Goal: Register for event/course: Register for event/course

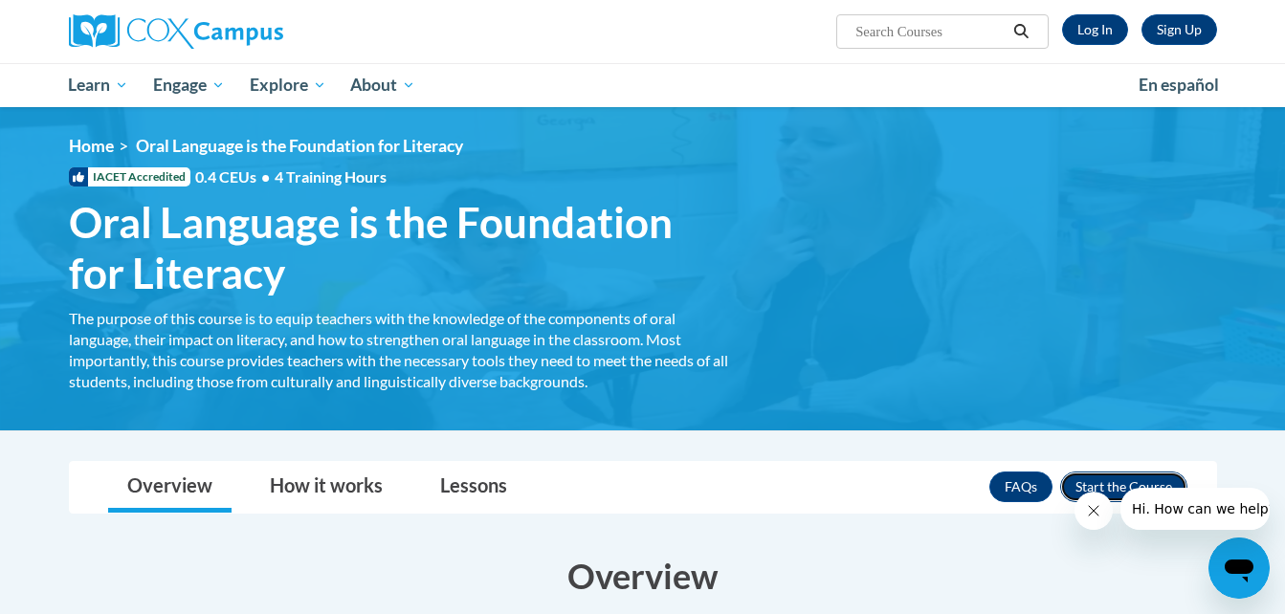
click at [1129, 472] on button "Enroll" at bounding box center [1123, 487] width 127 height 31
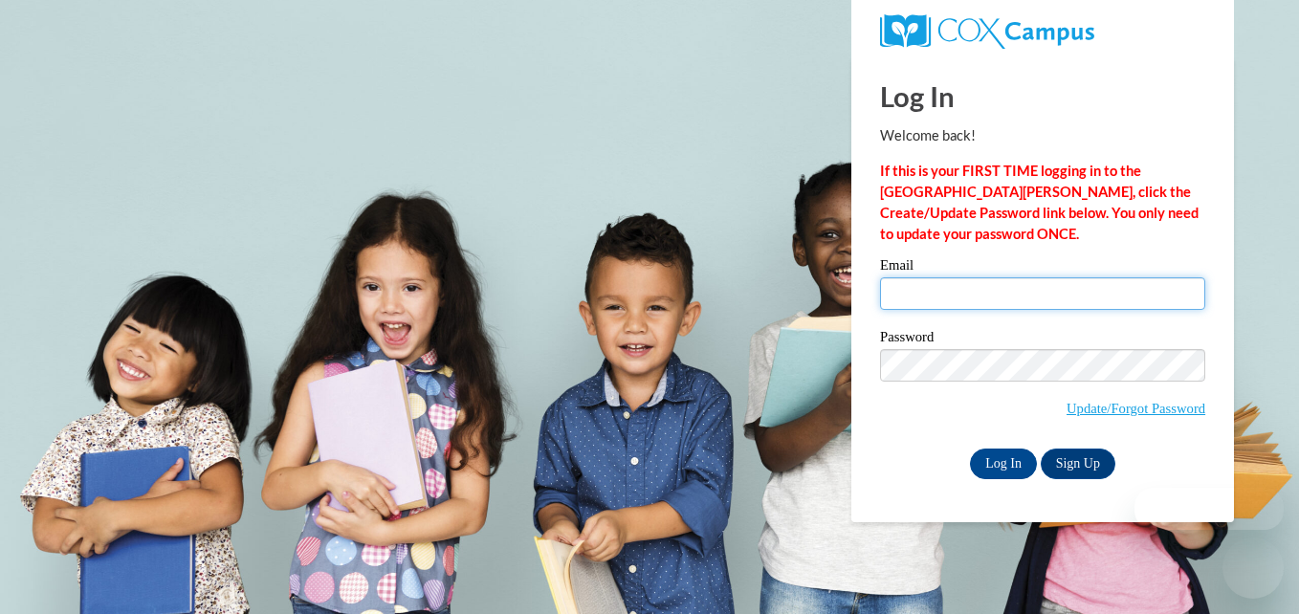
click at [964, 290] on input "Email" at bounding box center [1042, 293] width 325 height 33
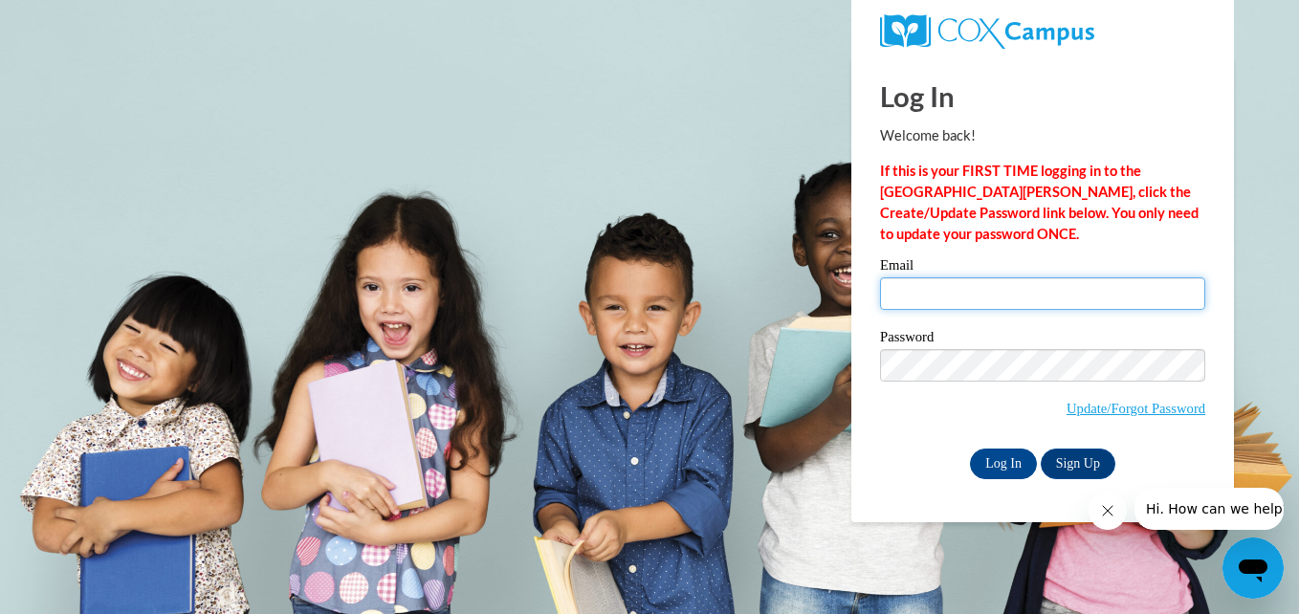
type input "j"
type input "[EMAIL_ADDRESS][DOMAIN_NAME]"
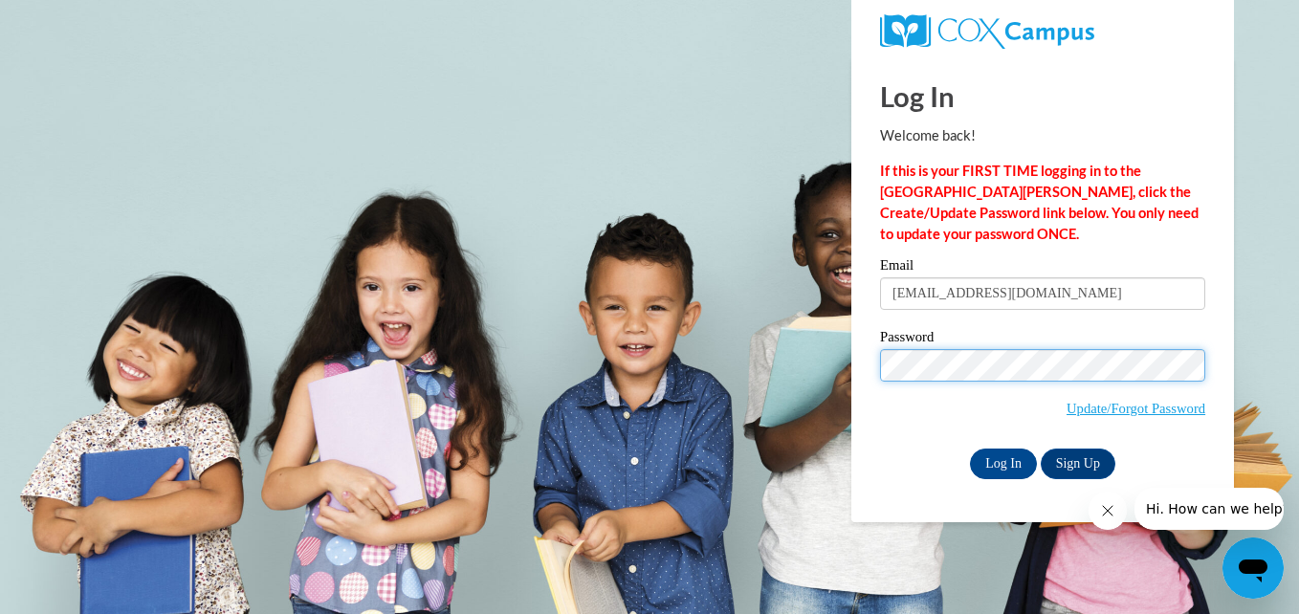
click at [970, 449] on input "Log In" at bounding box center [1003, 464] width 67 height 31
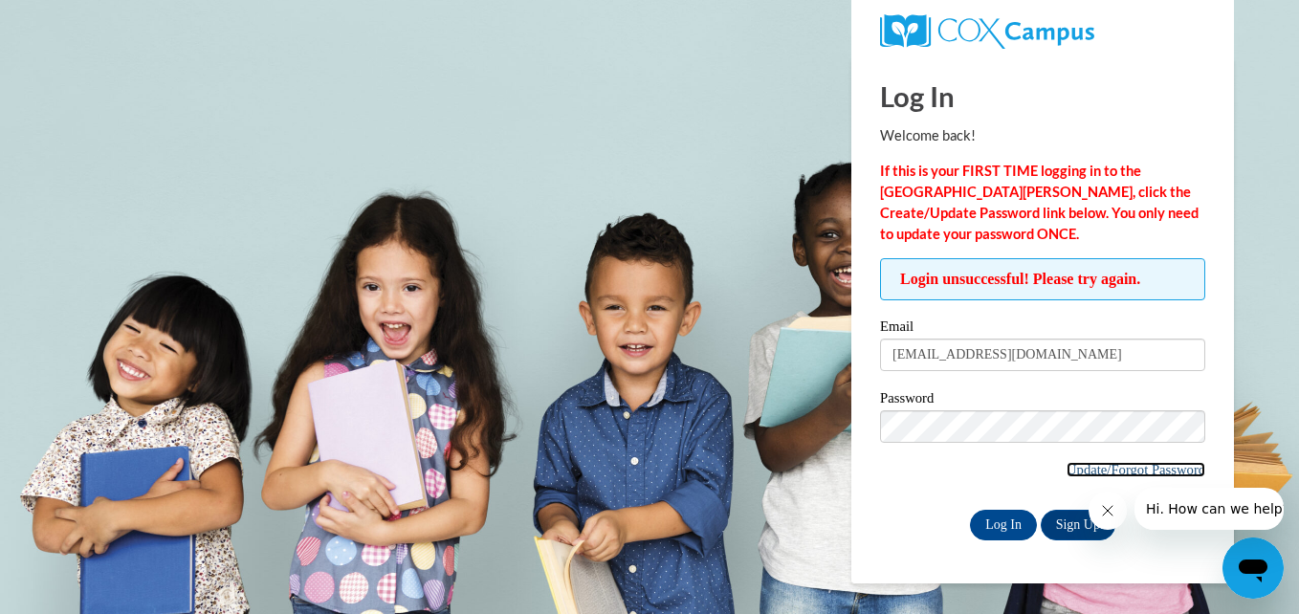
click at [1129, 462] on link "Update/Forgot Password" at bounding box center [1136, 469] width 139 height 15
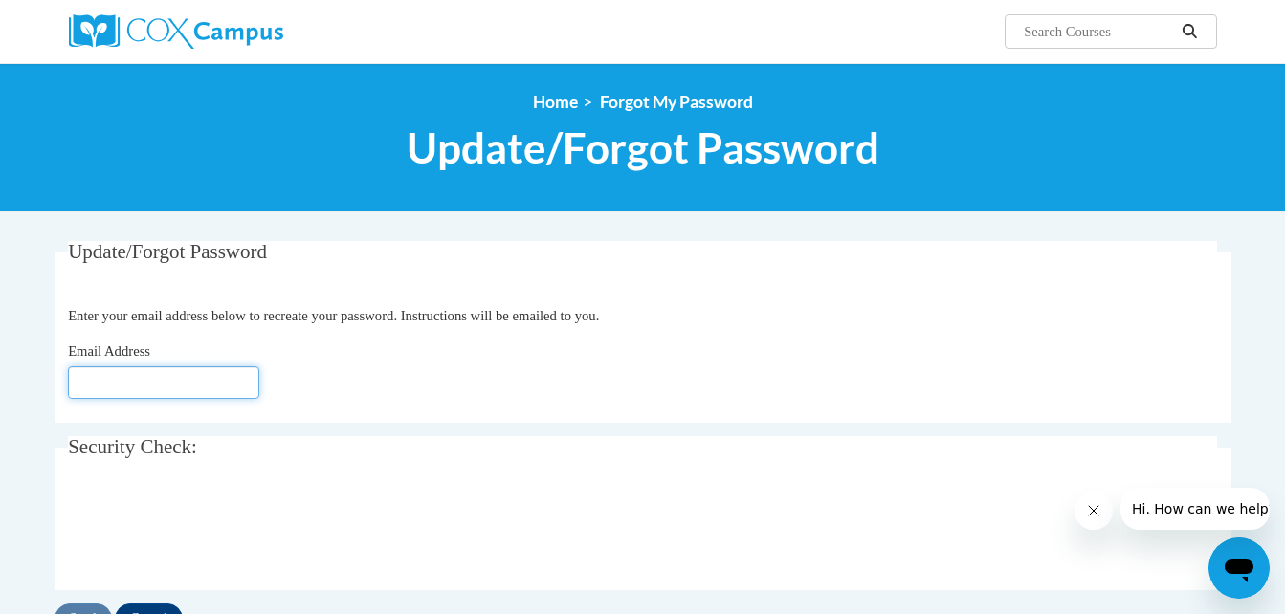
click at [179, 393] on input "Email Address" at bounding box center [163, 382] width 191 height 33
type input "[EMAIL_ADDRESS][DOMAIN_NAME]"
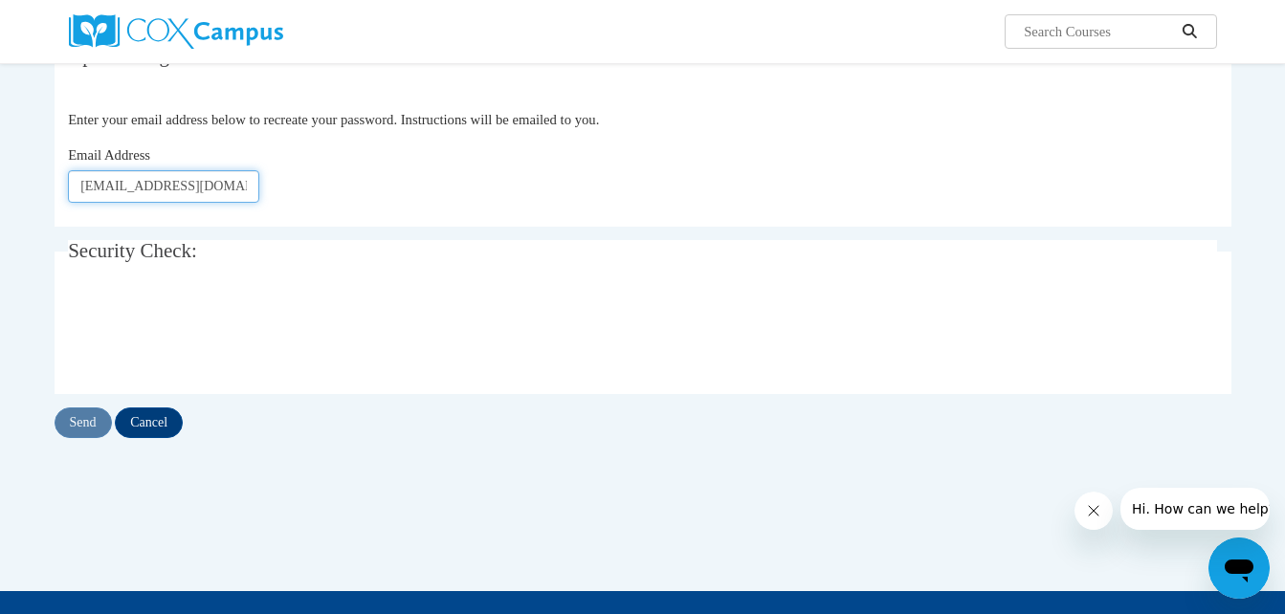
scroll to position [204, 0]
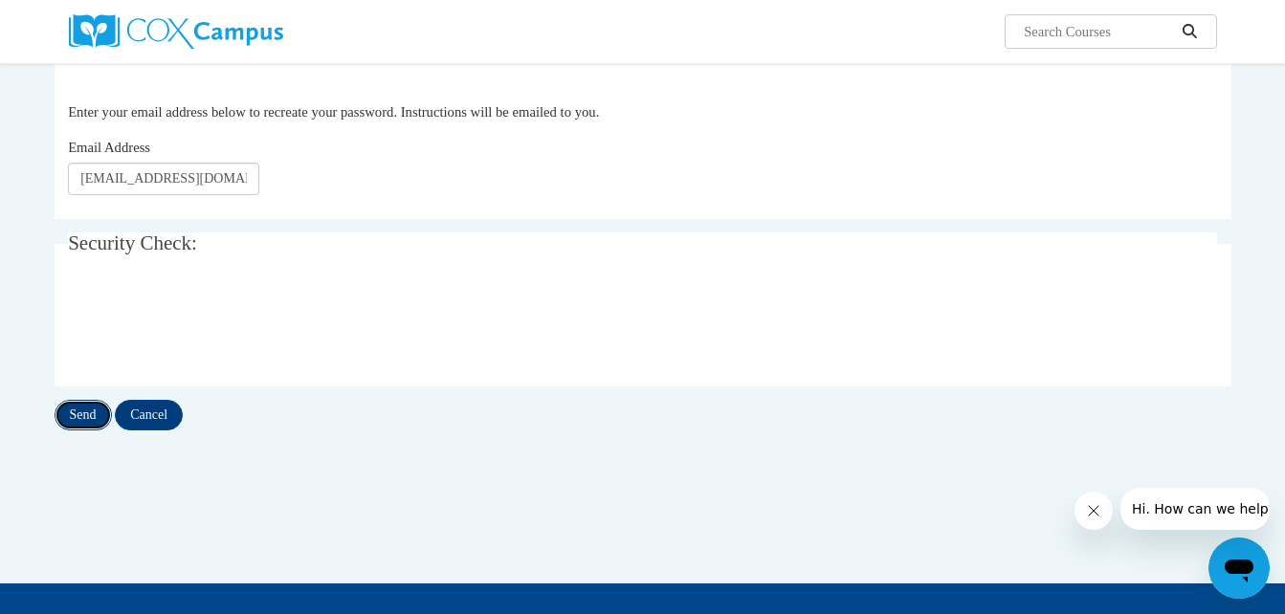
click at [86, 419] on input "Send" at bounding box center [83, 415] width 57 height 31
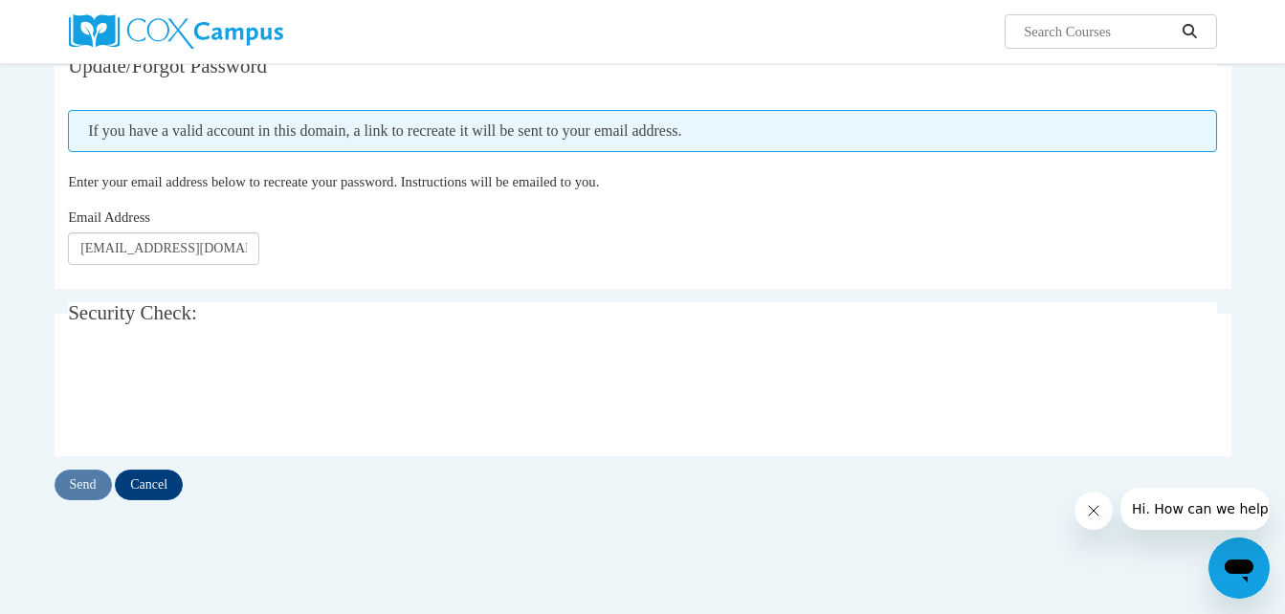
scroll to position [189, 0]
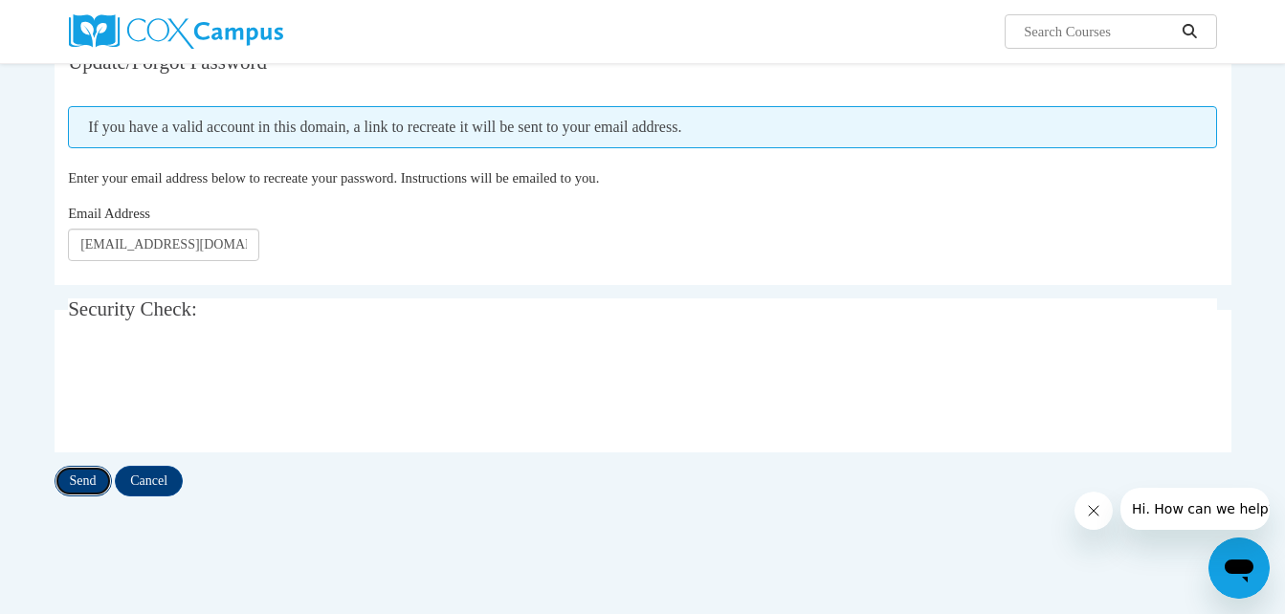
click at [80, 481] on input "Send" at bounding box center [83, 481] width 57 height 31
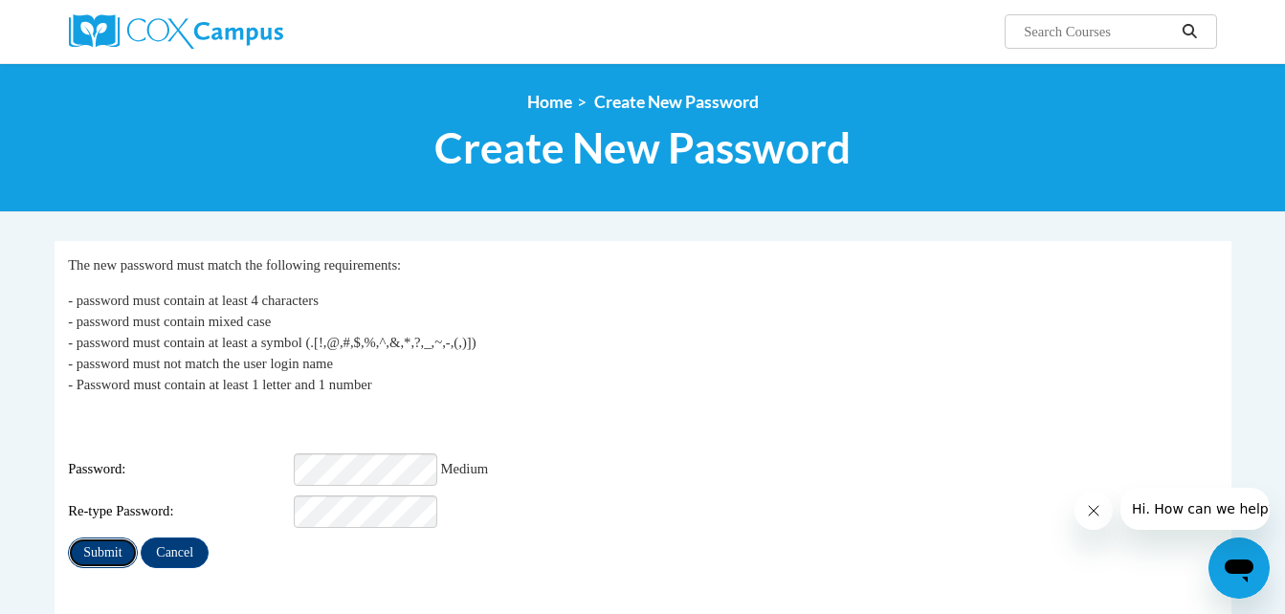
click at [106, 538] on input "Submit" at bounding box center [102, 553] width 69 height 31
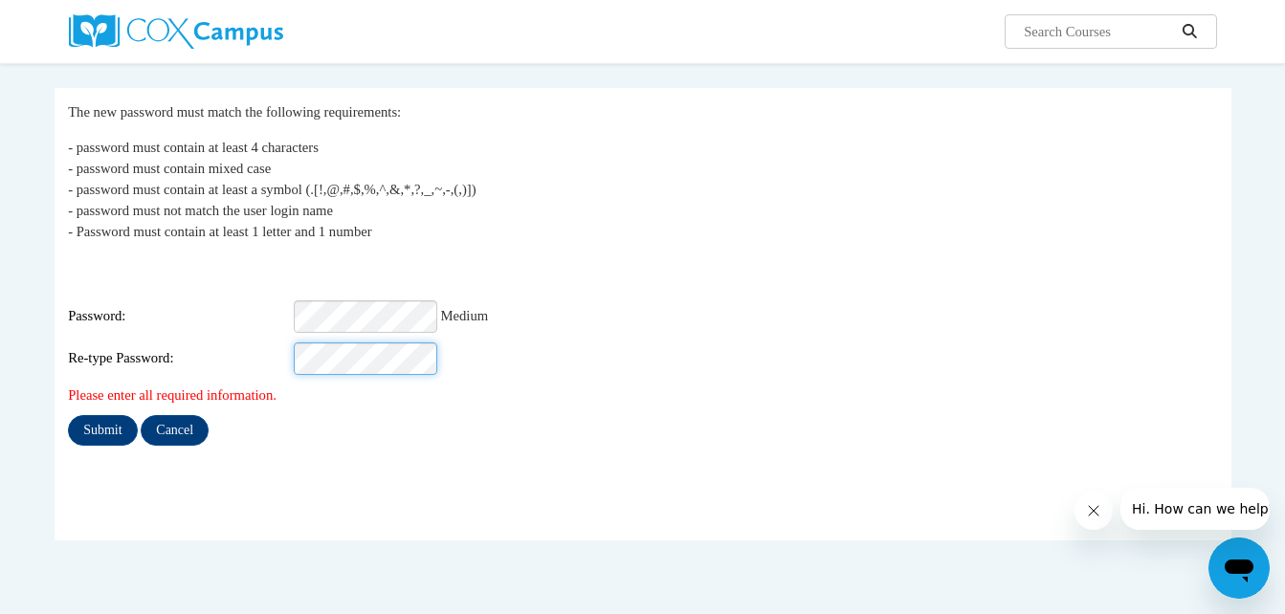
scroll to position [155, 0]
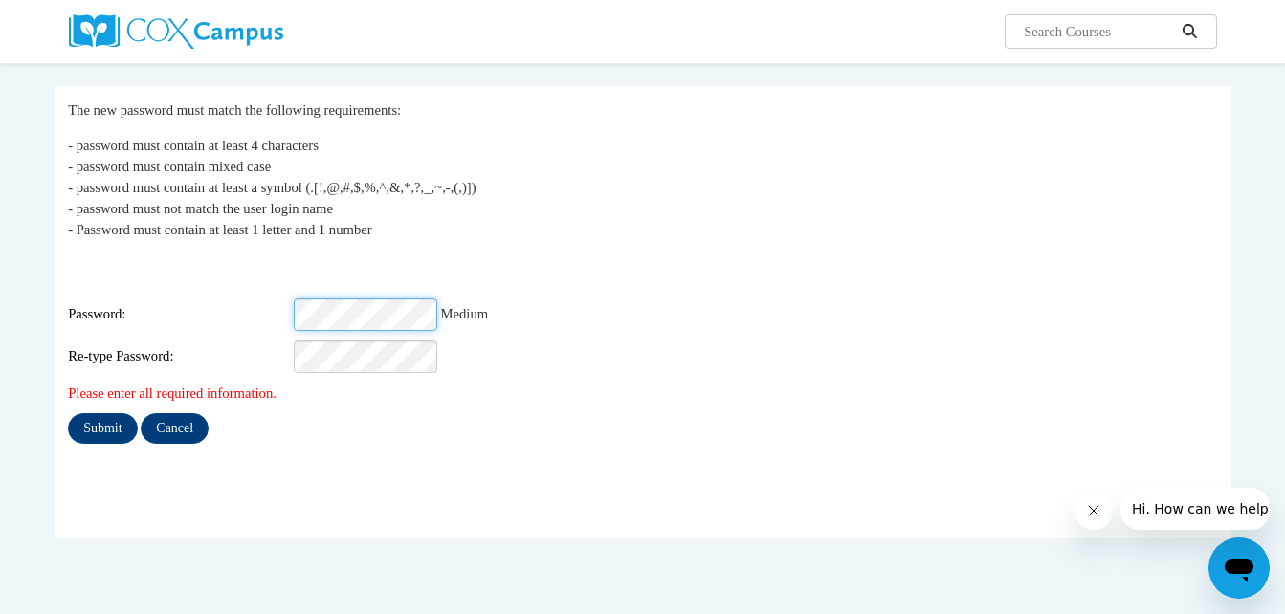
click at [172, 340] on div "Login: lwelch@students.kennesaw.edu Password: Medium Re-type Password:" at bounding box center [642, 314] width 1149 height 120
click at [625, 257] on div "Login: lwelch@students.kennesaw.edu Password: Medium Re-type Password:" at bounding box center [642, 314] width 1149 height 120
click at [103, 417] on input "Submit" at bounding box center [102, 428] width 69 height 31
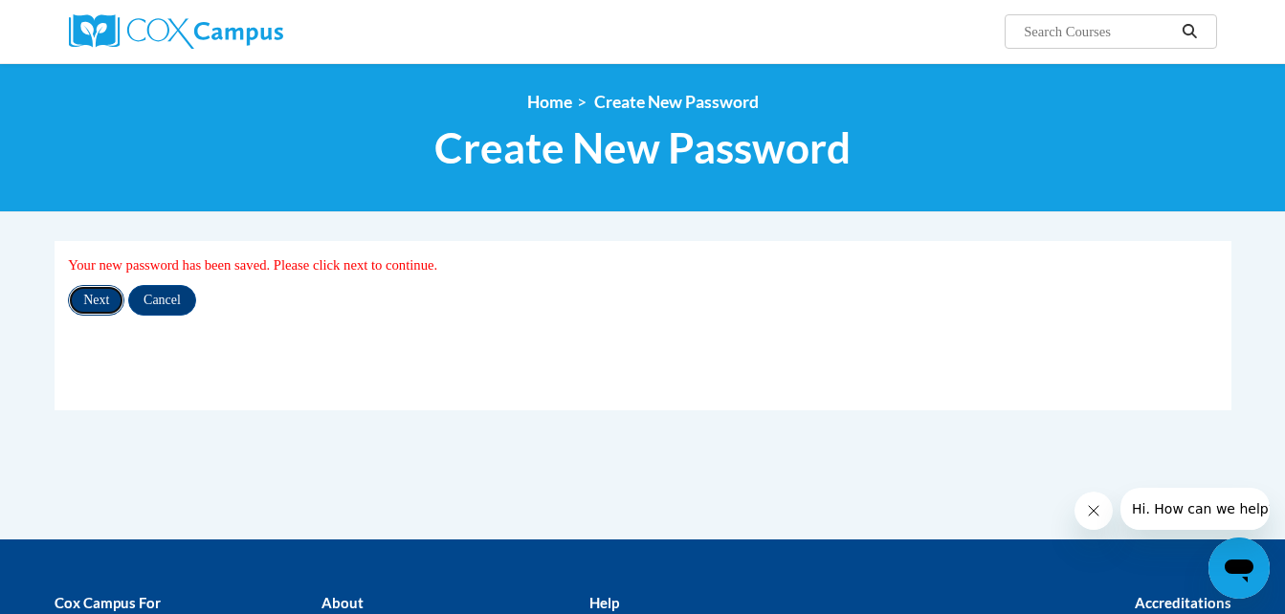
click at [97, 302] on input "Next" at bounding box center [96, 300] width 56 height 31
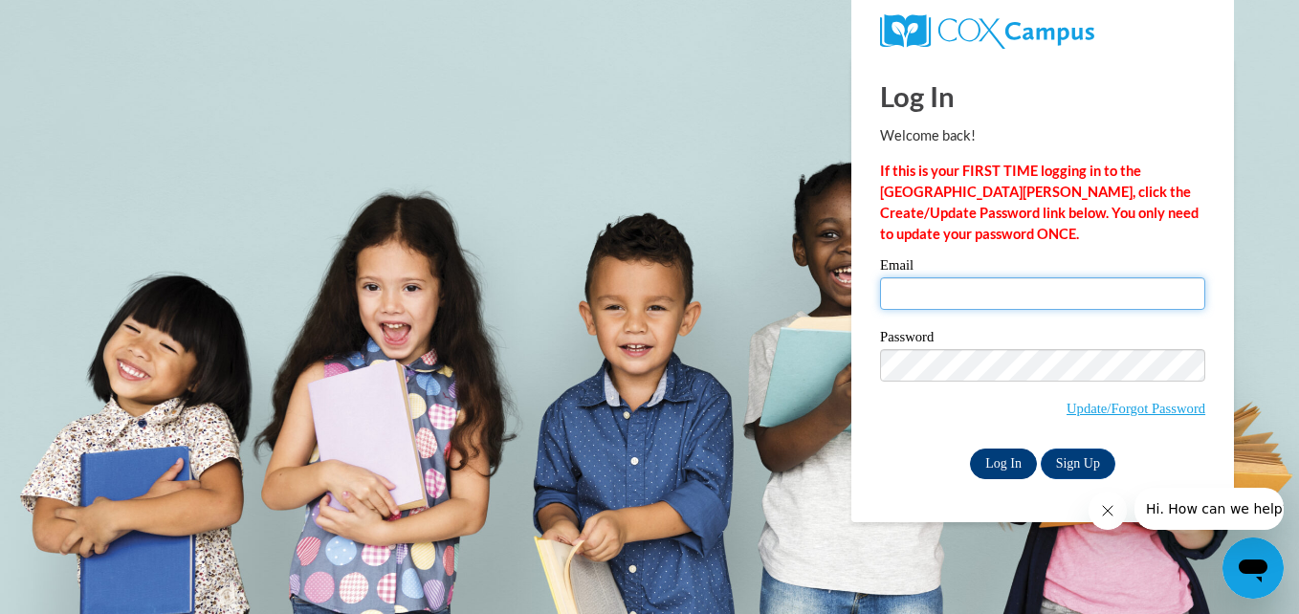
type input "[EMAIL_ADDRESS][DOMAIN_NAME]"
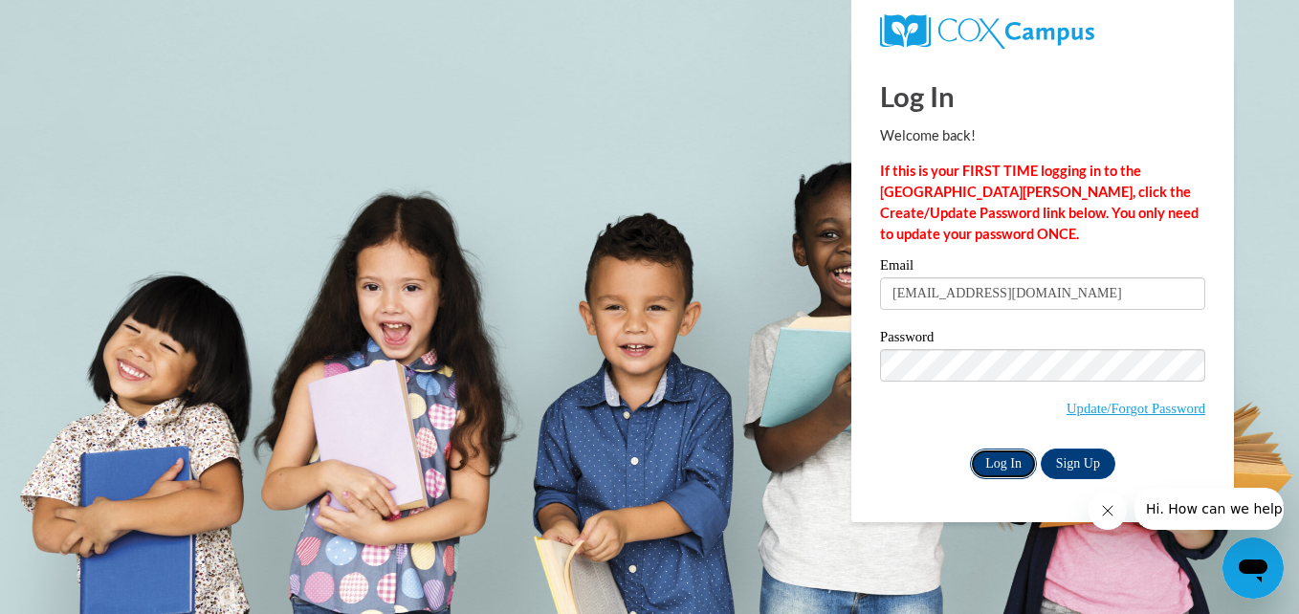
click at [1006, 452] on input "Log In" at bounding box center [1003, 464] width 67 height 31
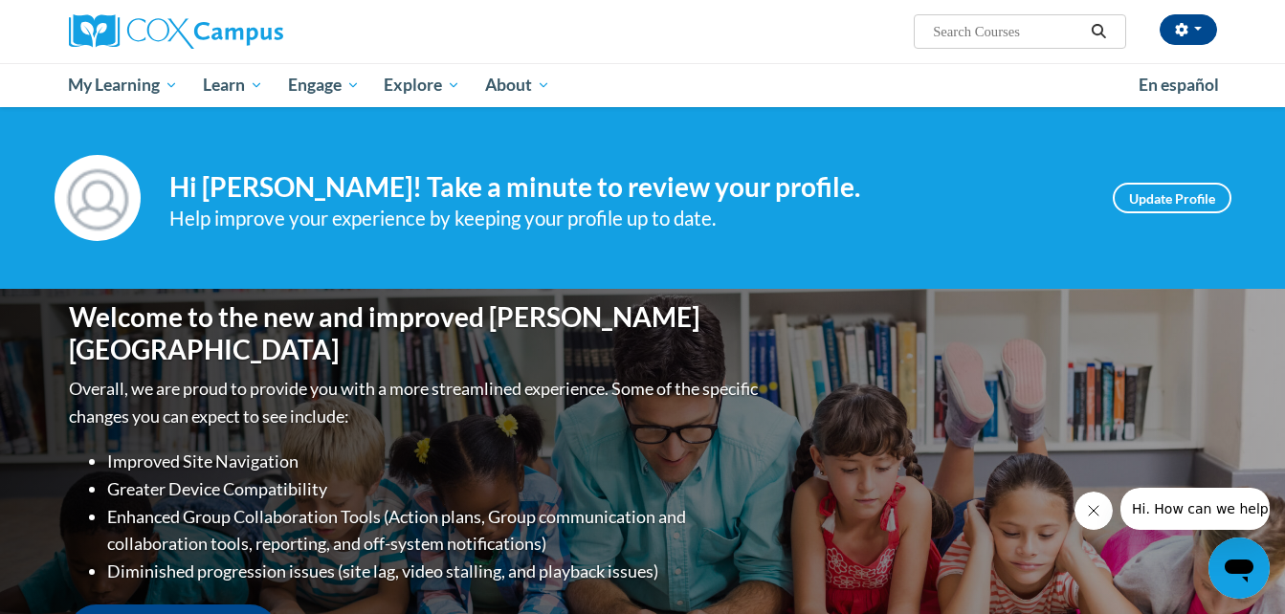
click at [947, 30] on input "Search..." at bounding box center [1007, 31] width 153 height 23
type input "Oral Language"
click at [1100, 36] on icon "Search" at bounding box center [1098, 31] width 17 height 14
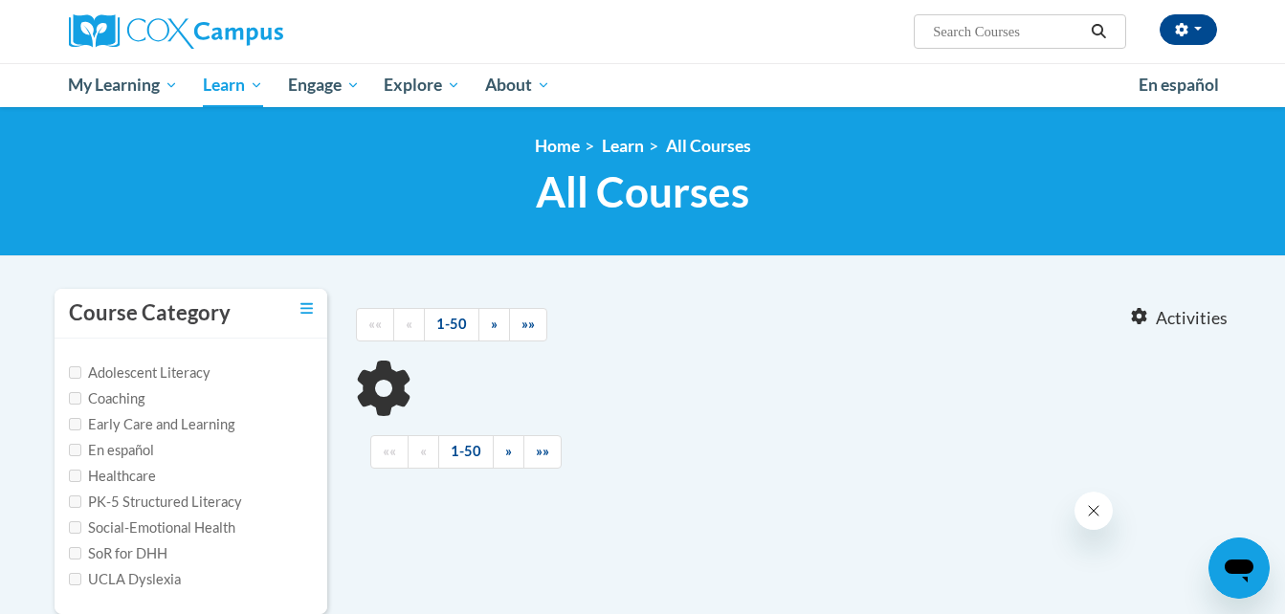
type input "Oral Language"
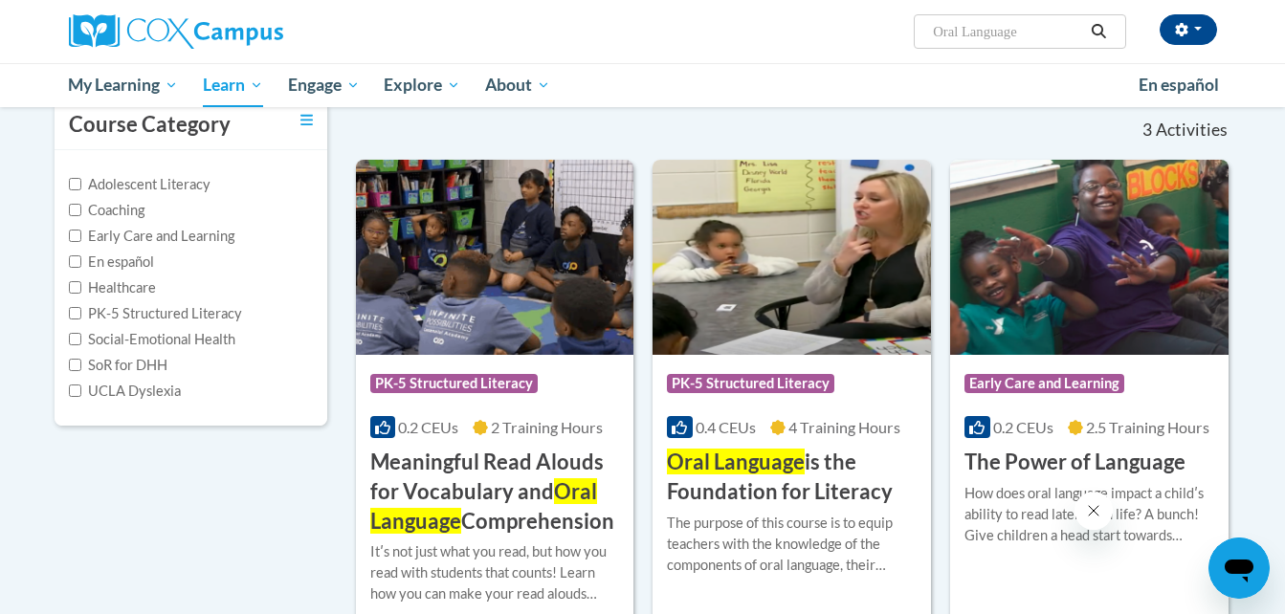
scroll to position [190, 0]
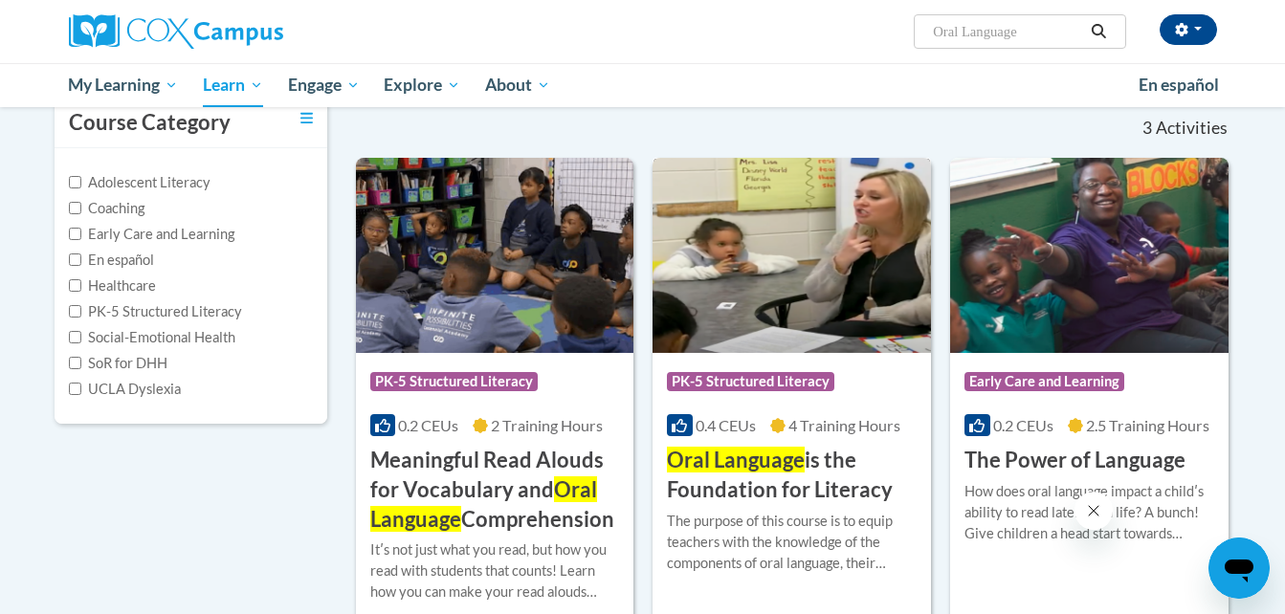
click at [755, 451] on span "Oral Language" at bounding box center [736, 460] width 138 height 26
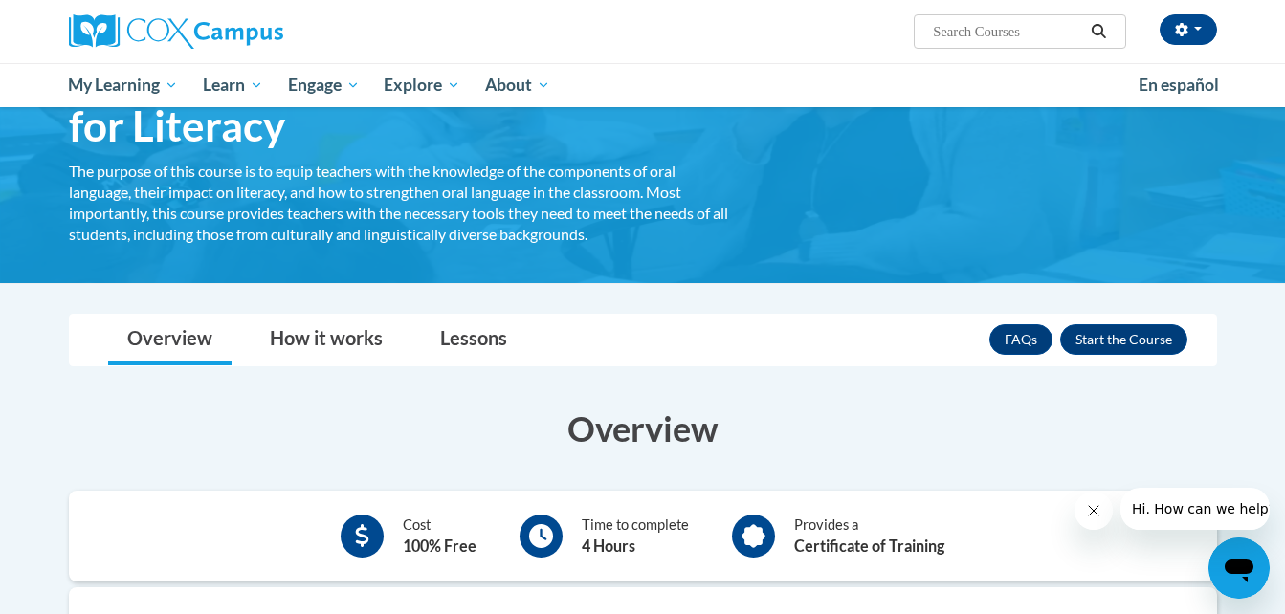
scroll to position [157, 0]
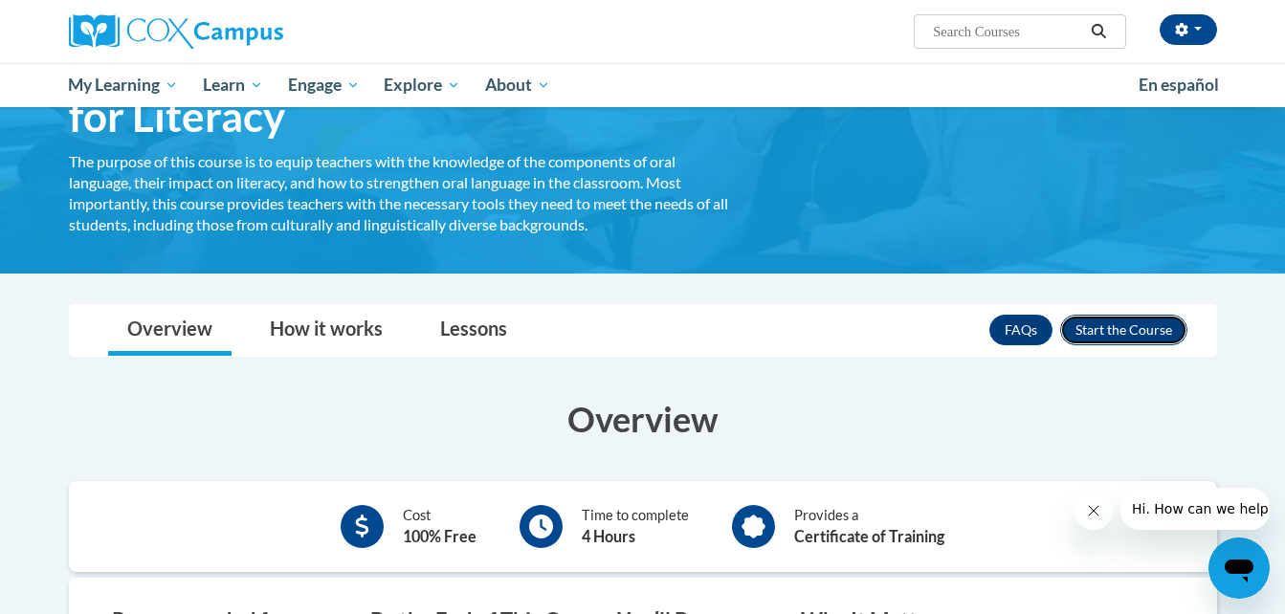
click at [1124, 326] on button "Enroll" at bounding box center [1123, 330] width 127 height 31
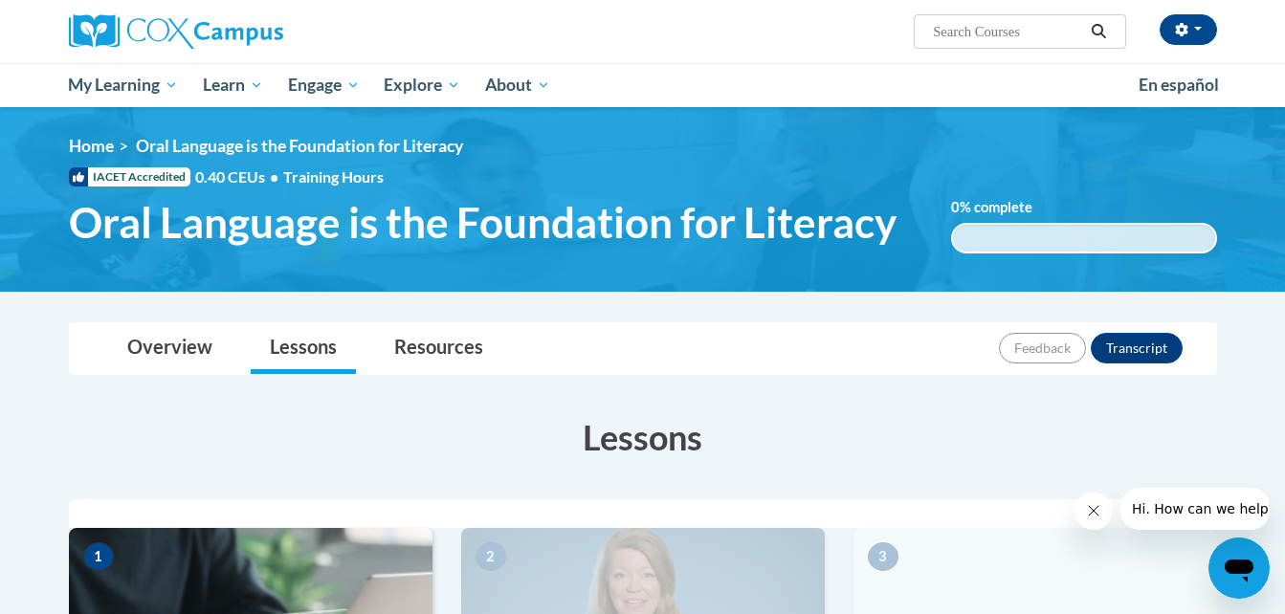
click at [1124, 326] on div "Feedback Transcript" at bounding box center [1093, 348] width 188 height 50
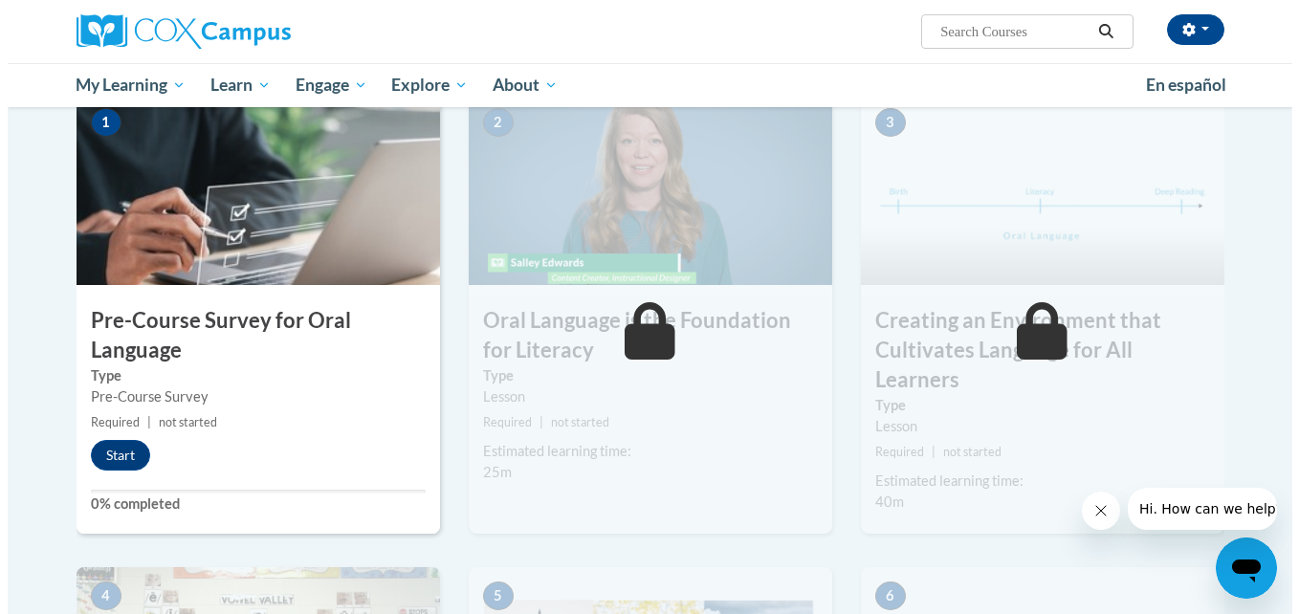
scroll to position [430, 0]
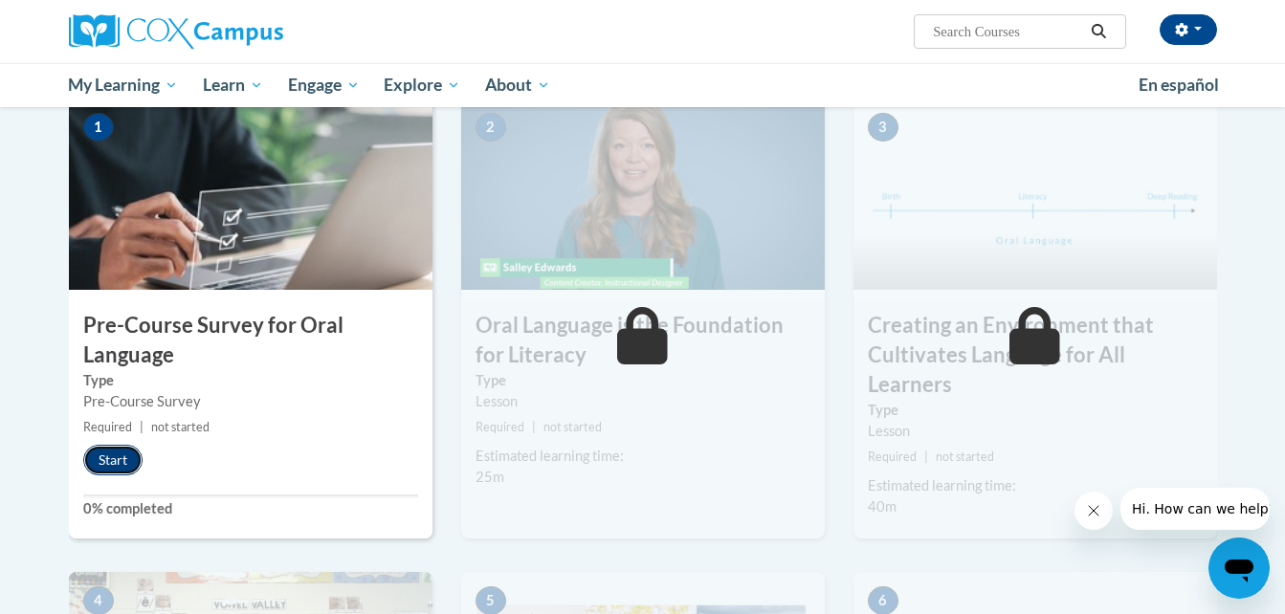
click at [109, 464] on button "Start" at bounding box center [112, 460] width 59 height 31
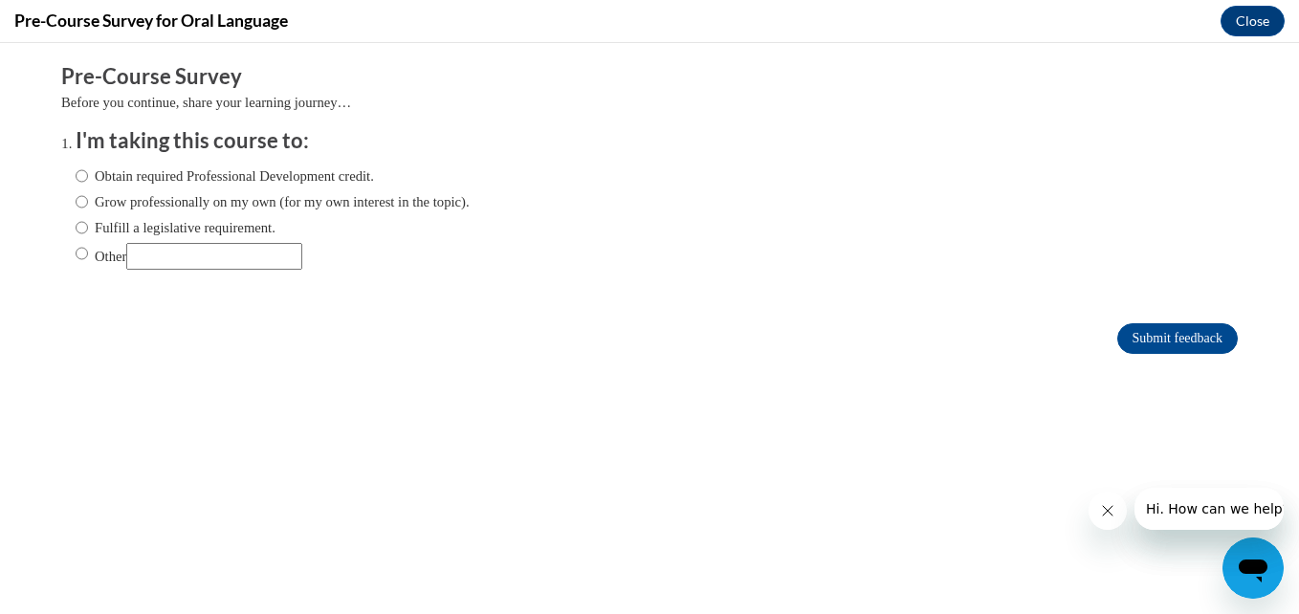
scroll to position [0, 0]
click at [76, 174] on input "Obtain required Professional Development credit." at bounding box center [82, 175] width 12 height 21
radio input "true"
click at [1177, 335] on input "Submit feedback" at bounding box center [1177, 338] width 121 height 31
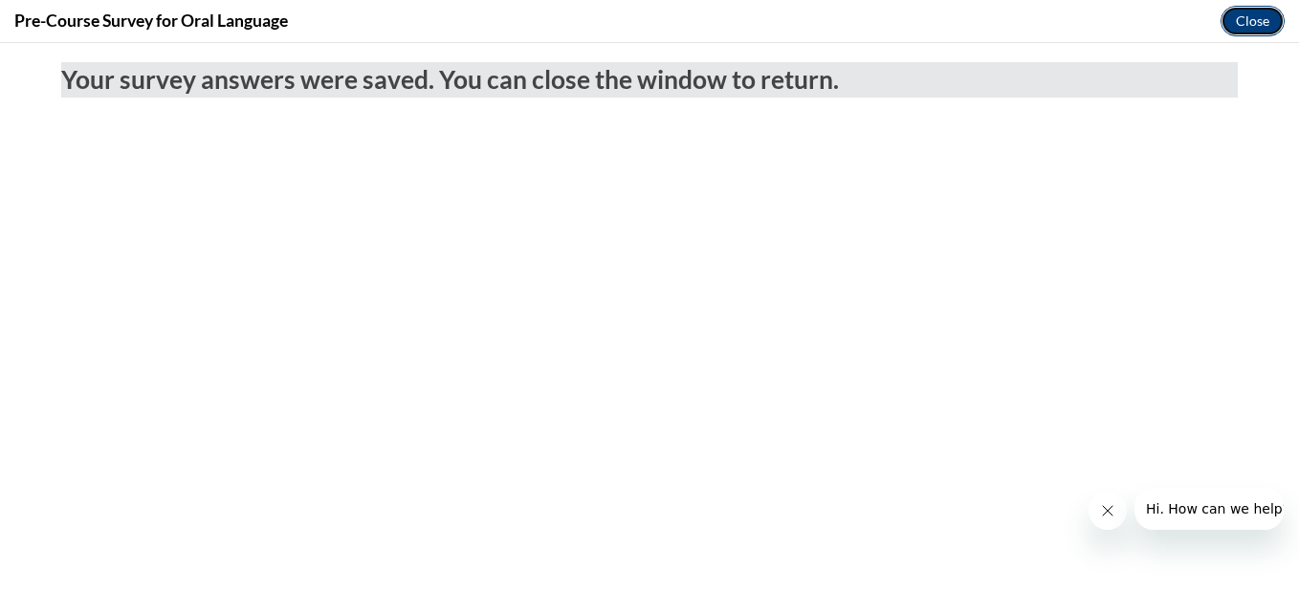
click at [1246, 33] on button "Close" at bounding box center [1253, 21] width 64 height 31
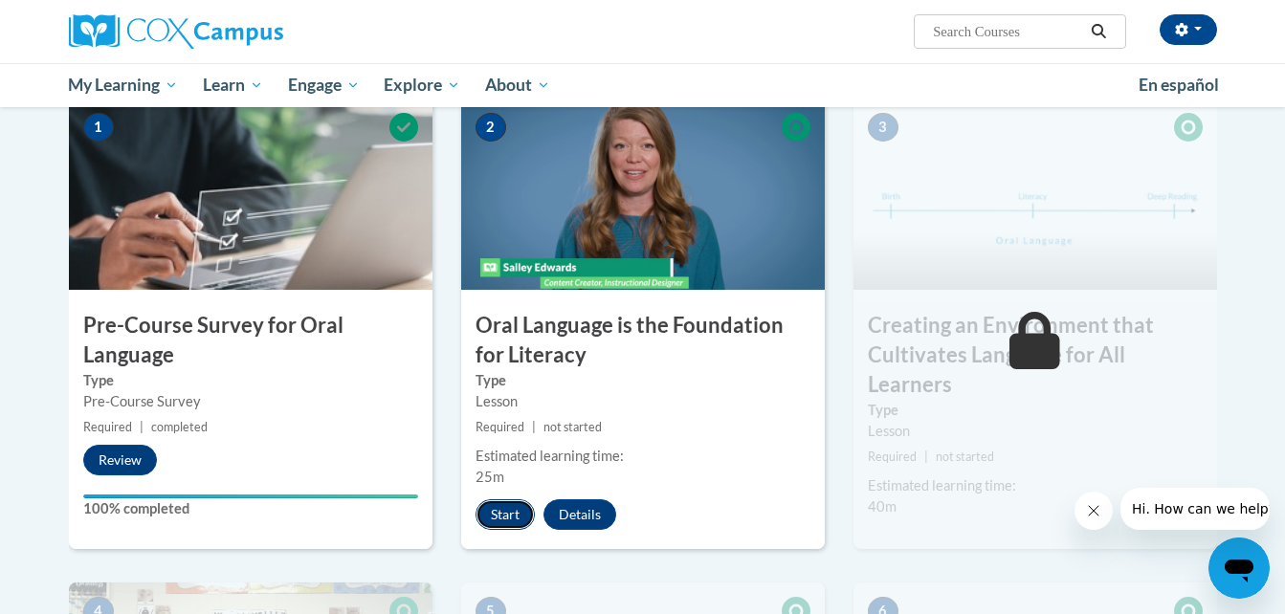
click at [500, 511] on button "Start" at bounding box center [504, 514] width 59 height 31
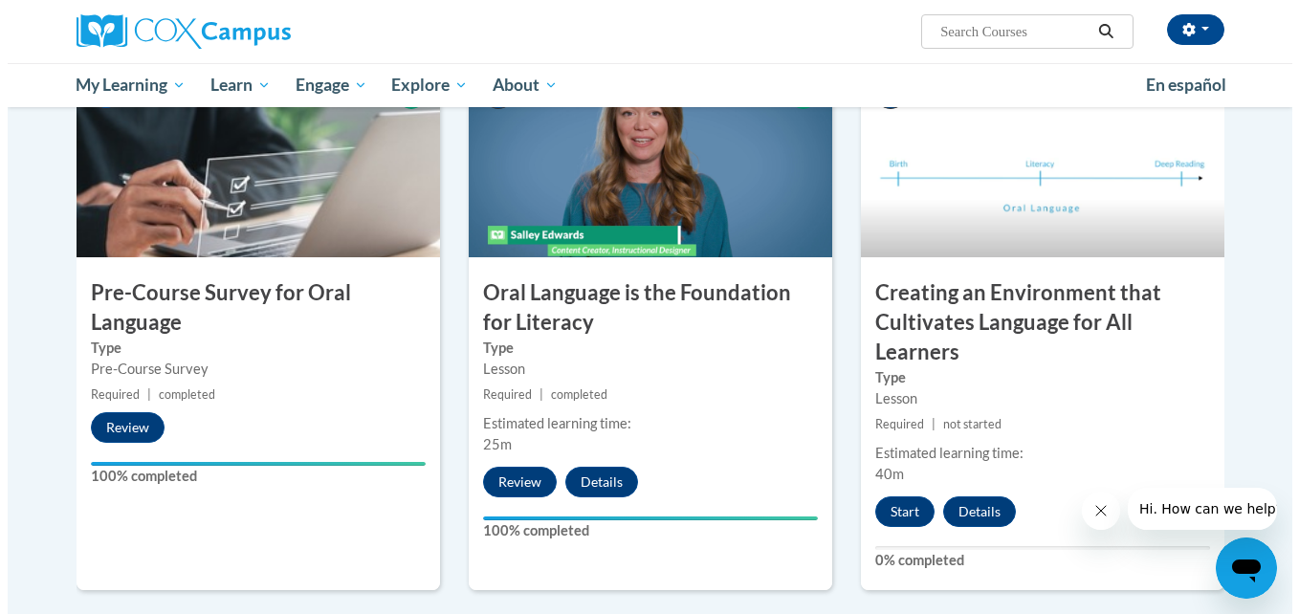
scroll to position [448, 0]
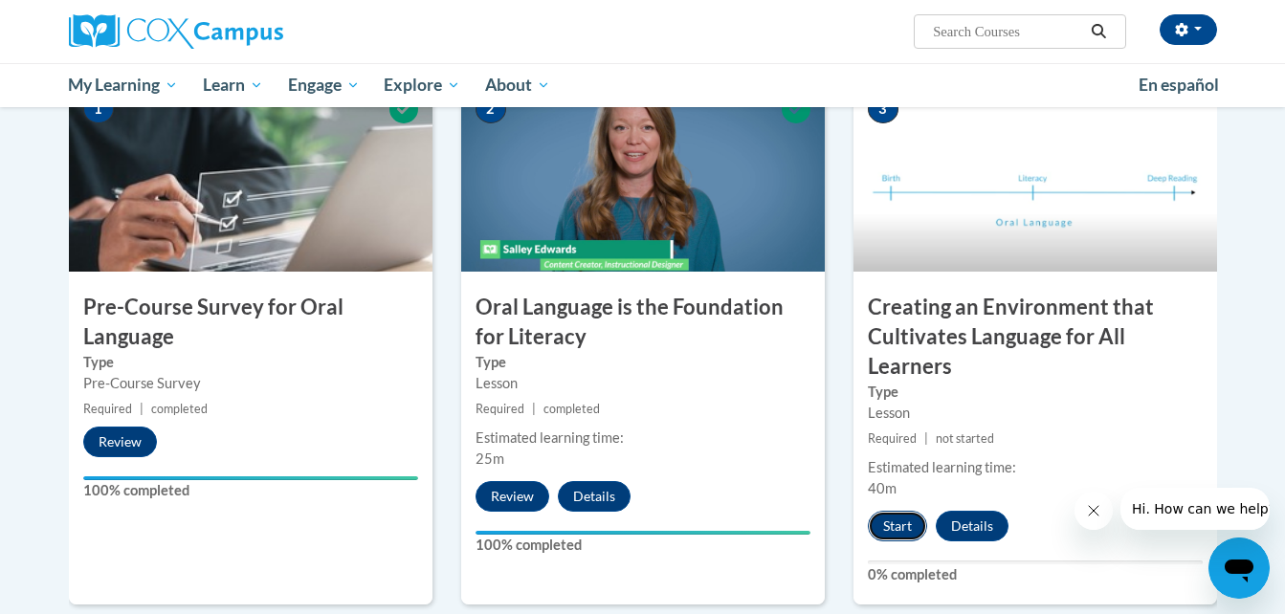
click at [897, 520] on button "Start" at bounding box center [897, 526] width 59 height 31
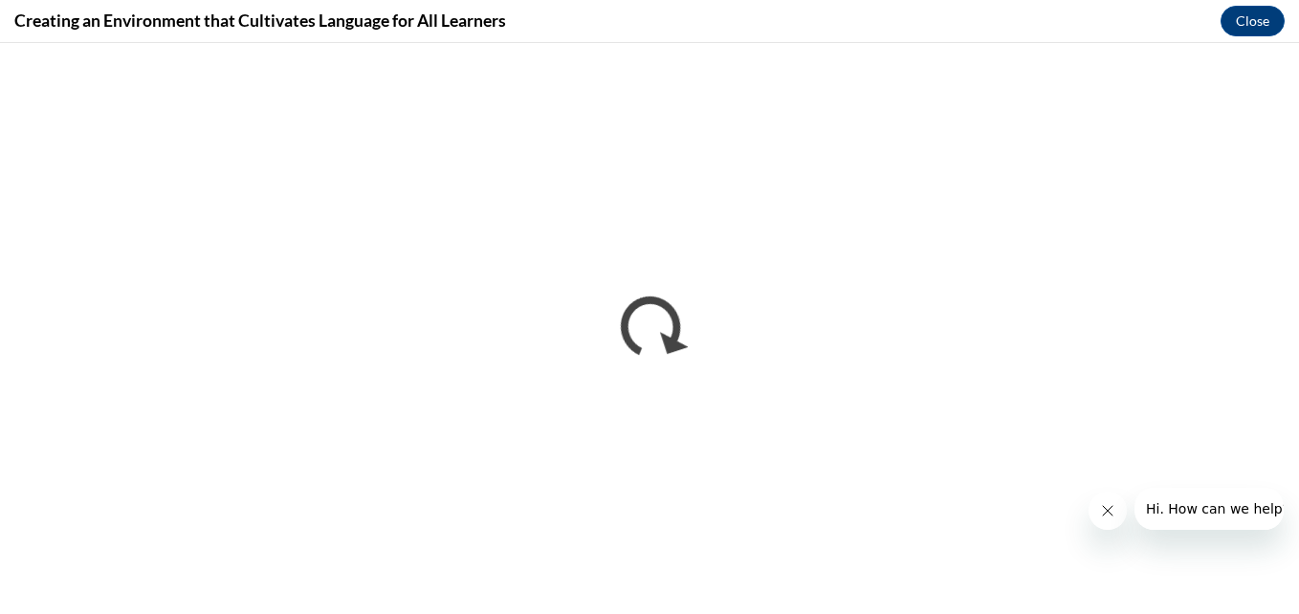
scroll to position [0, 0]
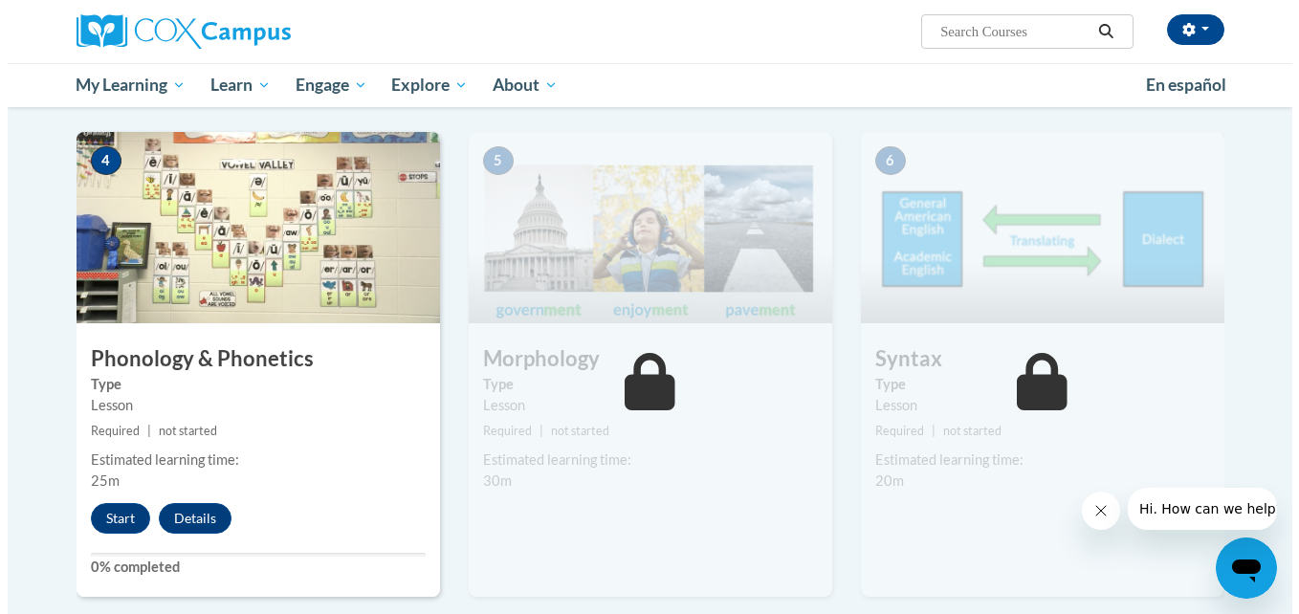
scroll to position [943, 0]
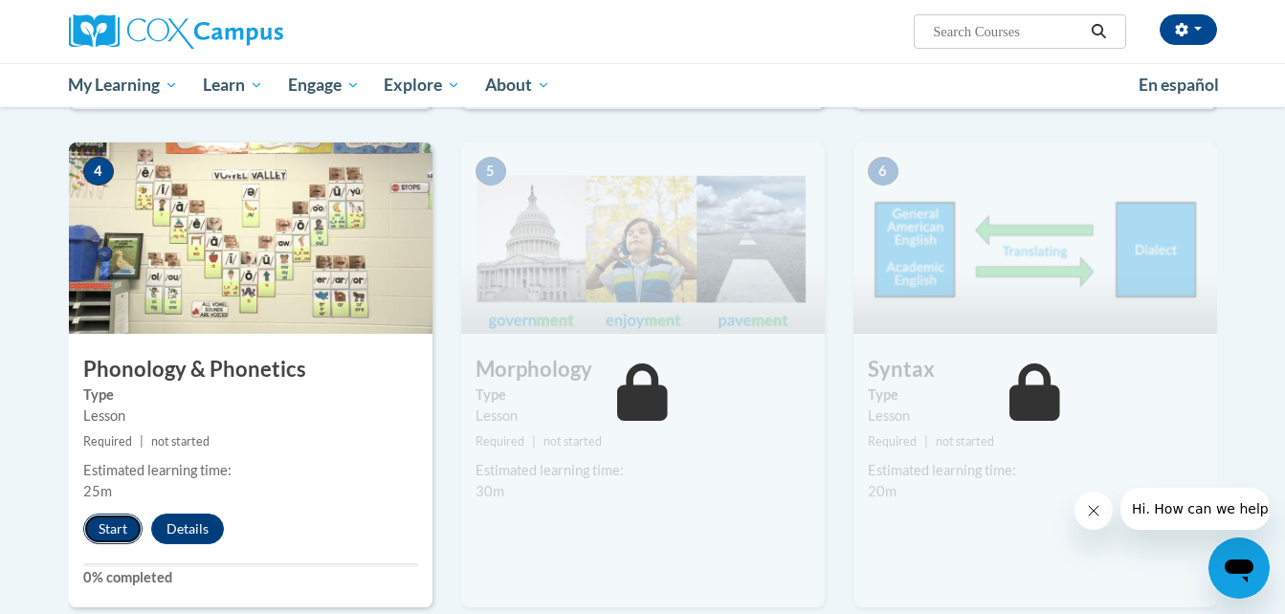
click at [109, 536] on button "Start" at bounding box center [112, 529] width 59 height 31
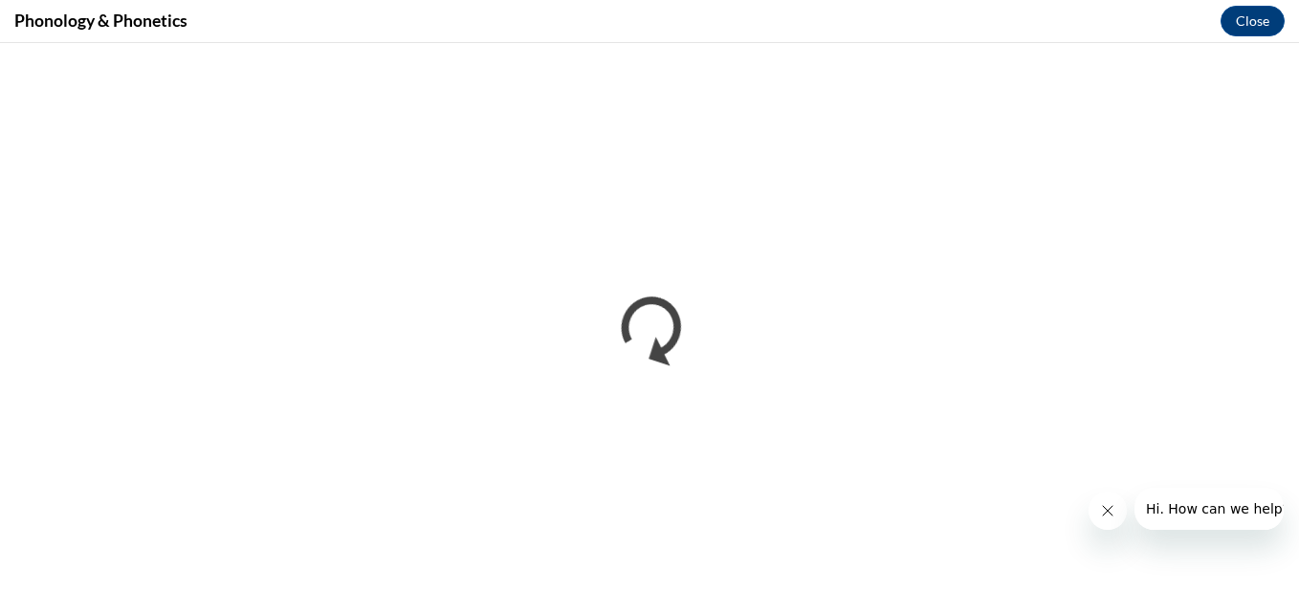
scroll to position [0, 0]
